Goal: Find contact information: Find contact information

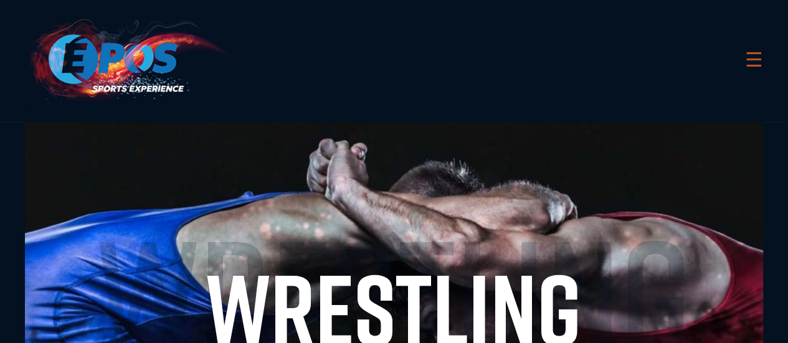
click at [748, 64] on link "☰" at bounding box center [754, 61] width 18 height 32
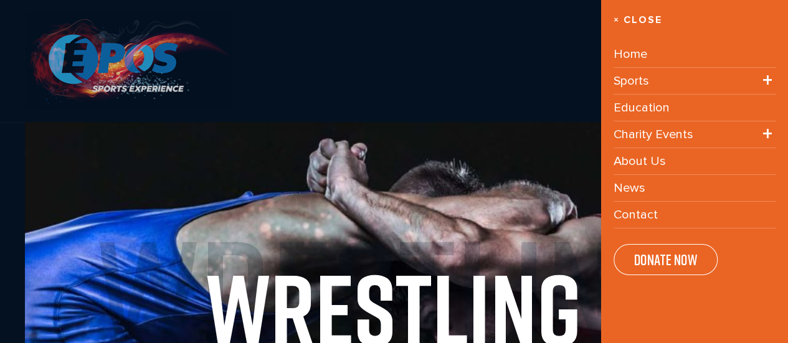
click at [110, 55] on img at bounding box center [128, 61] width 207 height 98
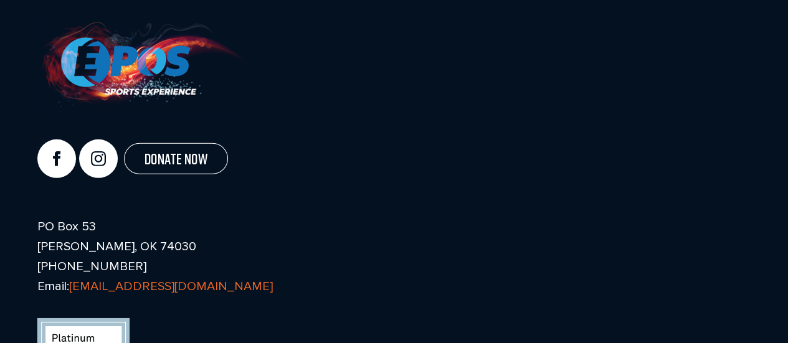
scroll to position [4281, 0]
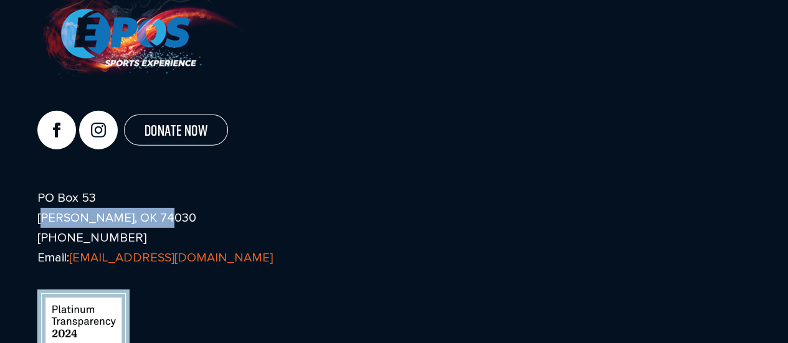
drag, startPoint x: 39, startPoint y: 223, endPoint x: 153, endPoint y: 226, distance: 114.7
click at [153, 226] on p "PO Box 53 [PERSON_NAME], OK 74030 [PHONE_NUMBER] Email: [EMAIL_ADDRESS][DOMAIN_…" at bounding box center [393, 228] width 713 height 80
copy p "[PERSON_NAME], OK 74030"
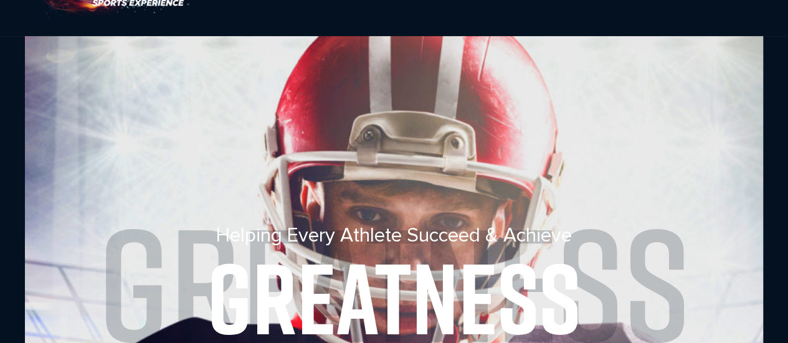
scroll to position [0, 0]
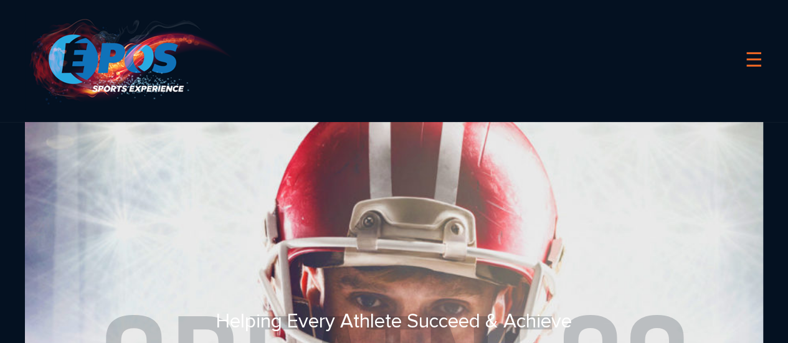
click at [734, 55] on div "☰ Home Sports Football Baseball Basketball Wrestling Softball Soccer Golf Tenni…" at bounding box center [394, 61] width 738 height 122
click at [757, 59] on link "☰" at bounding box center [754, 61] width 18 height 32
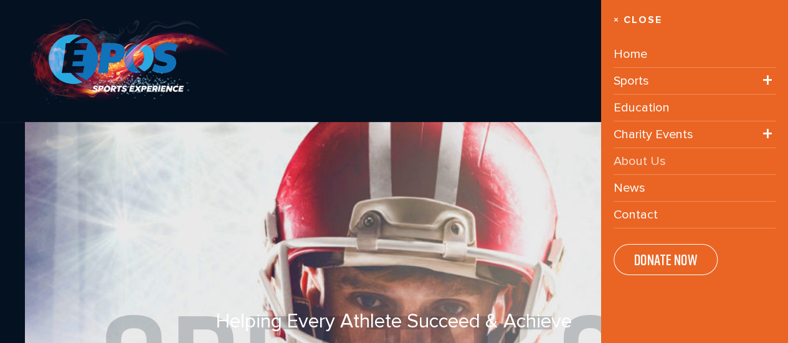
click at [647, 158] on link "About Us" at bounding box center [640, 161] width 52 height 14
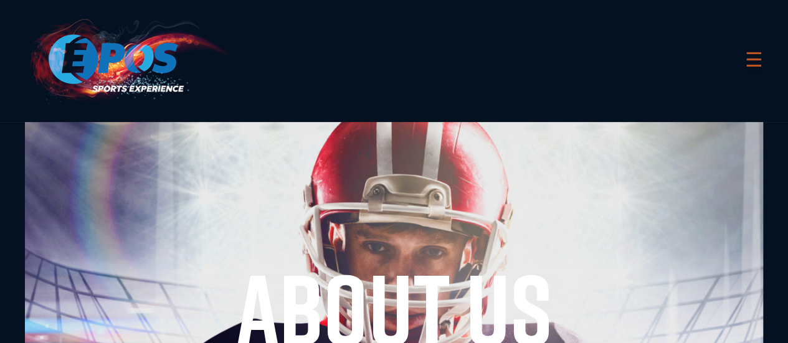
click at [753, 55] on link "☰" at bounding box center [754, 61] width 18 height 32
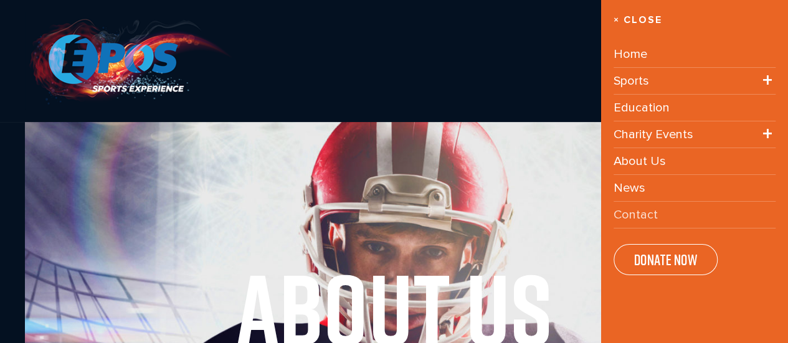
click at [644, 217] on link "Contact" at bounding box center [636, 214] width 44 height 14
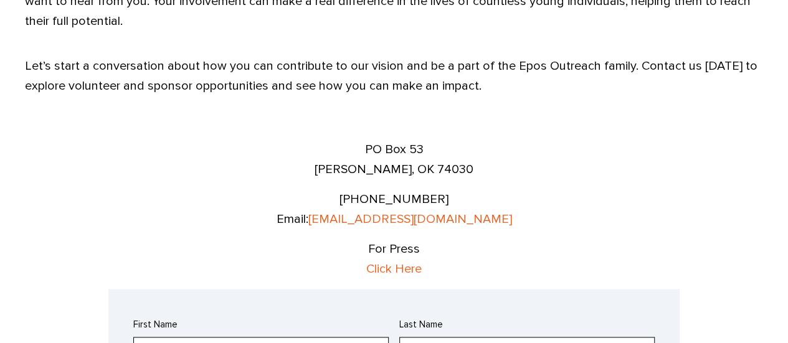
scroll to position [726, 0]
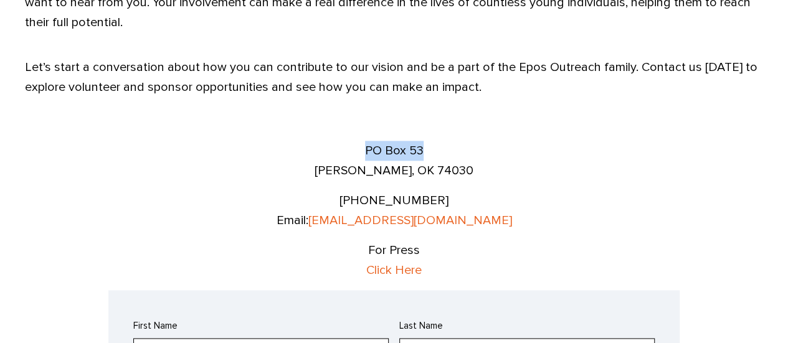
drag, startPoint x: 365, startPoint y: 150, endPoint x: 427, endPoint y: 150, distance: 62.3
click at [427, 150] on p "PO Box 53 Drumright, OK 74030" at bounding box center [394, 161] width 159 height 40
click at [356, 144] on p "PO Box 53 Drumright, OK 74030" at bounding box center [394, 161] width 159 height 40
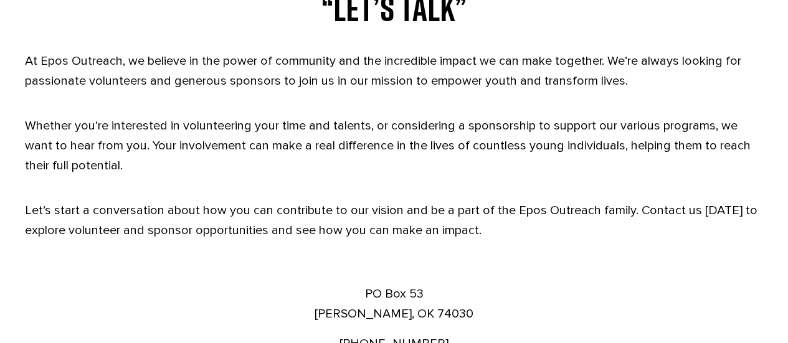
scroll to position [582, 0]
